Goal: Task Accomplishment & Management: Manage account settings

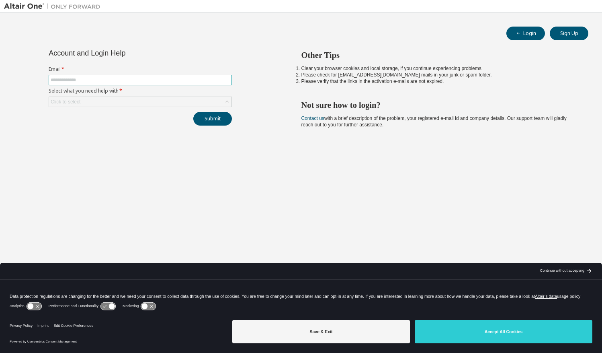
click at [68, 82] on input "text" at bounding box center [140, 80] width 179 height 6
type input "**********"
click at [109, 103] on div "Click to select" at bounding box center [140, 102] width 183 height 10
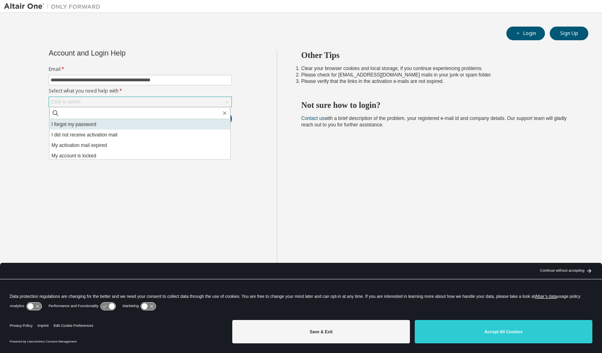
click at [103, 121] on li "I forgot my password" at bounding box center [139, 124] width 181 height 10
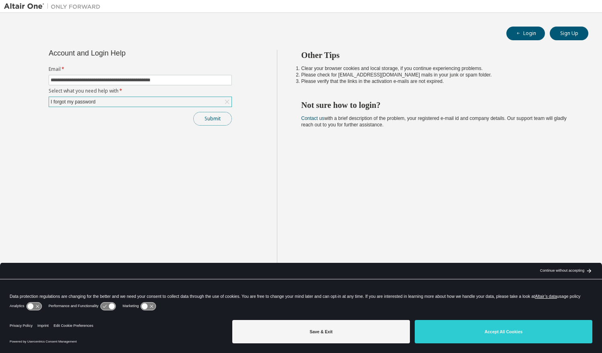
click at [199, 121] on button "Submit" at bounding box center [212, 119] width 39 height 14
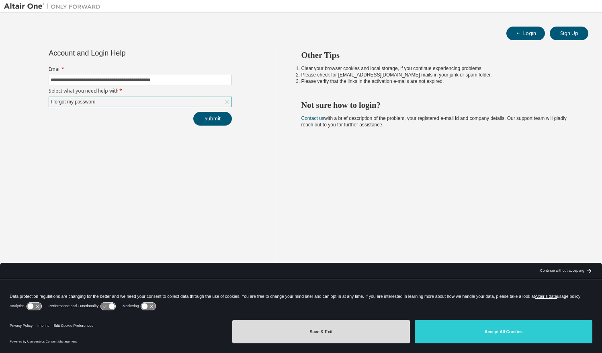
click at [367, 341] on button "Save & Exit" at bounding box center [321, 331] width 178 height 23
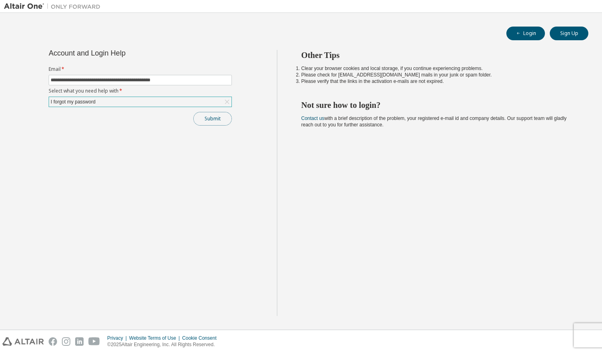
click at [218, 119] on button "Submit" at bounding box center [212, 119] width 39 height 14
click at [486, 335] on icon at bounding box center [490, 333] width 10 height 10
click at [488, 332] on icon at bounding box center [490, 333] width 10 height 10
click at [584, 331] on icon "button" at bounding box center [585, 330] width 5 height 5
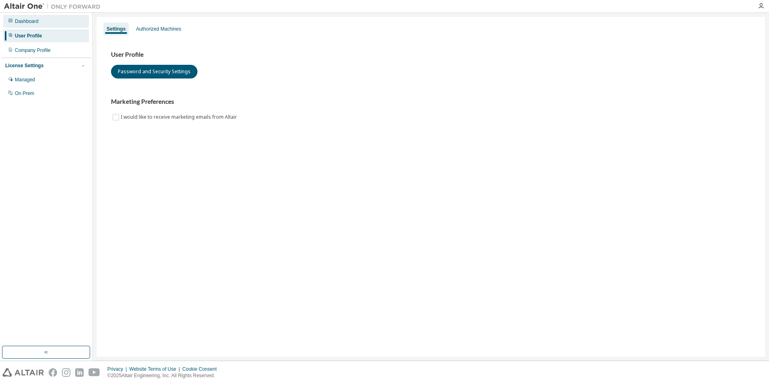
click at [39, 22] on div "Dashboard" at bounding box center [46, 21] width 86 height 13
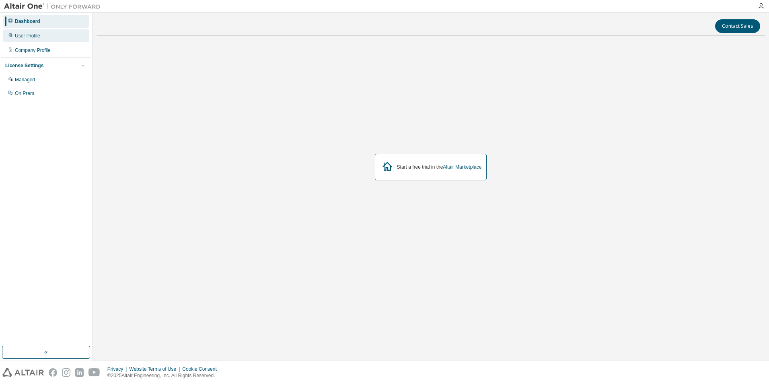
click at [36, 36] on div "User Profile" at bounding box center [27, 36] width 25 height 6
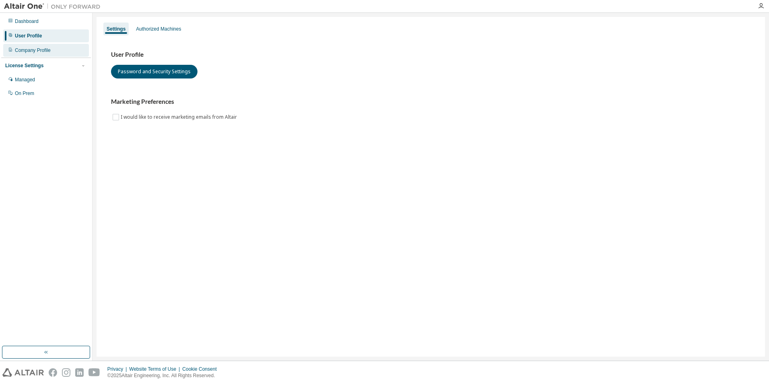
click at [45, 53] on div "Company Profile" at bounding box center [46, 50] width 86 height 13
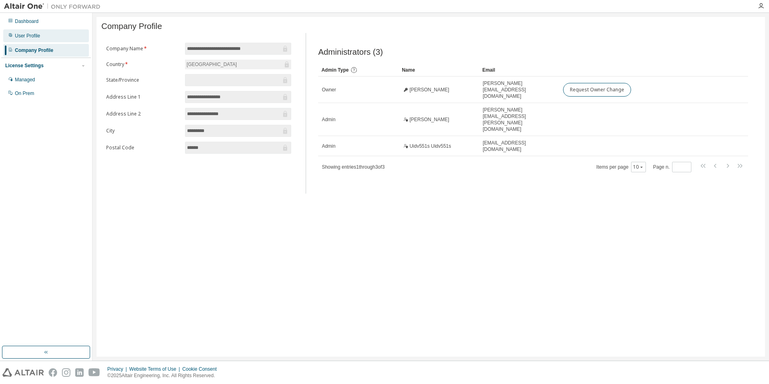
click at [29, 39] on div "User Profile" at bounding box center [27, 36] width 25 height 6
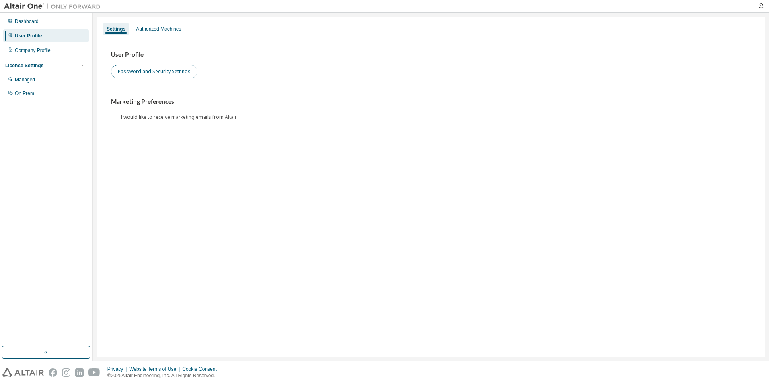
click at [121, 70] on button "Password and Security Settings" at bounding box center [154, 72] width 86 height 14
